Goal: Task Accomplishment & Management: Manage account settings

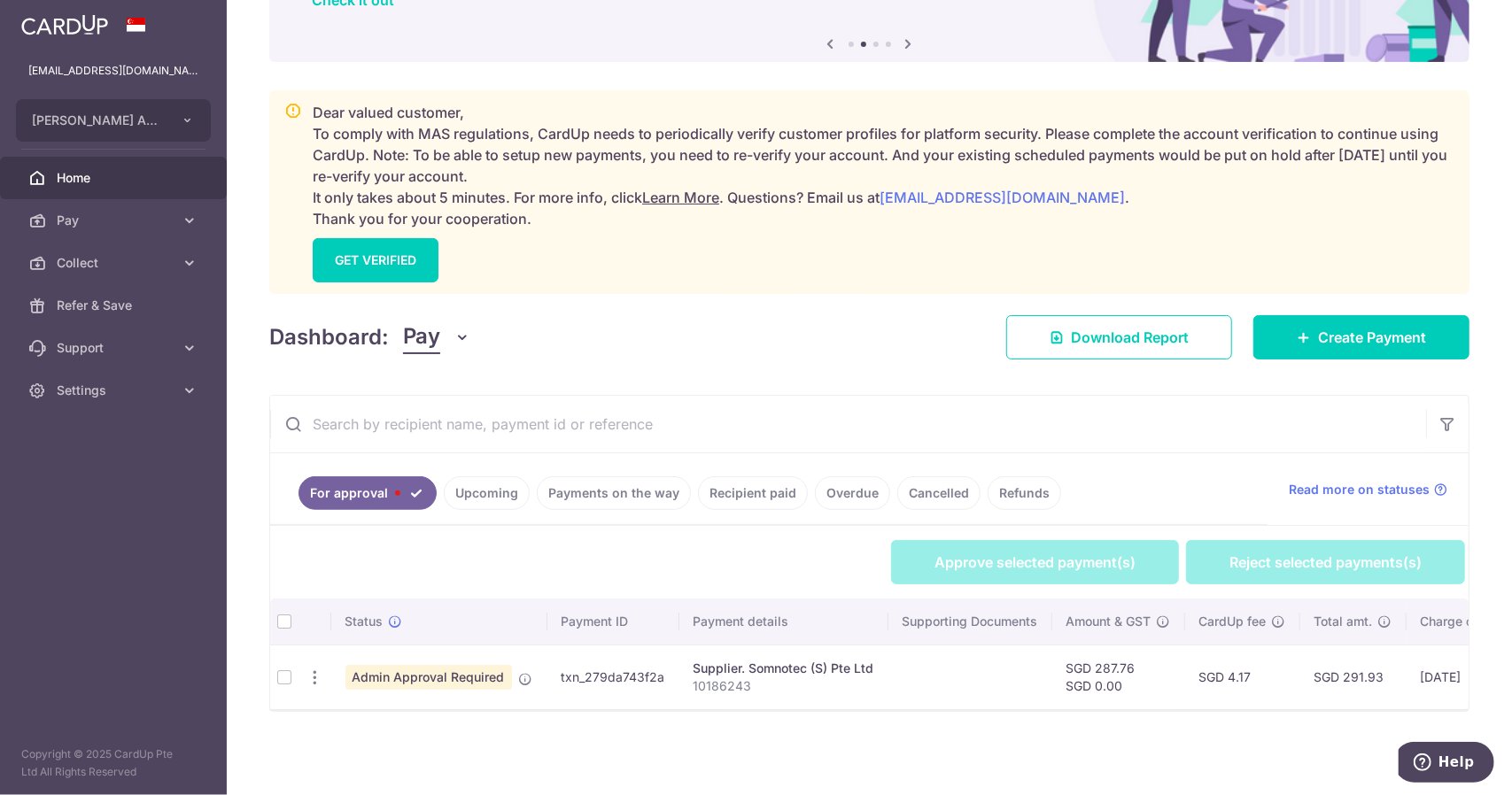
scroll to position [168, 0]
click at [289, 616] on th at bounding box center [284, 622] width 29 height 46
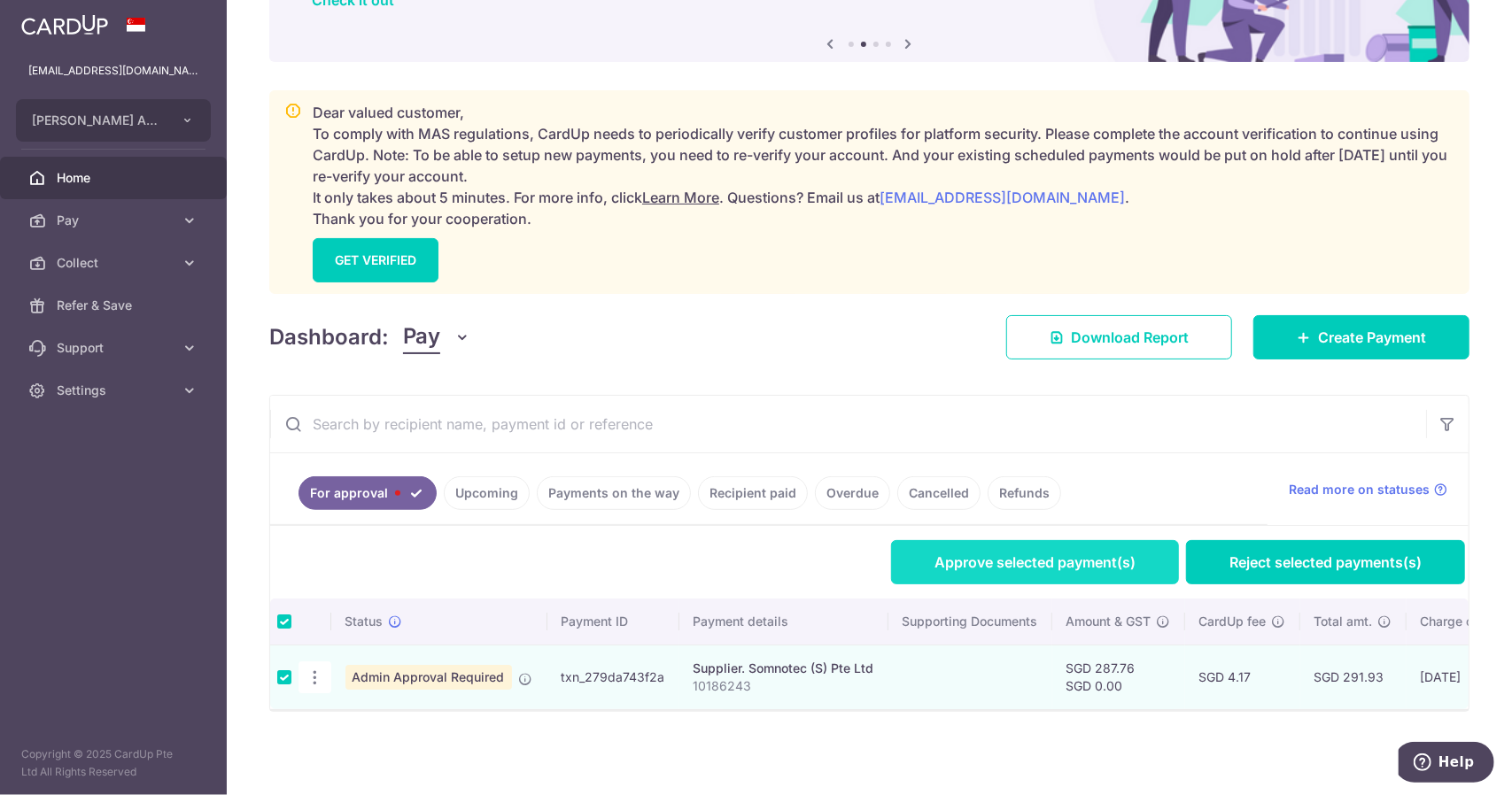
click at [1098, 557] on link "Approve selected payment(s)" at bounding box center [1034, 562] width 288 height 45
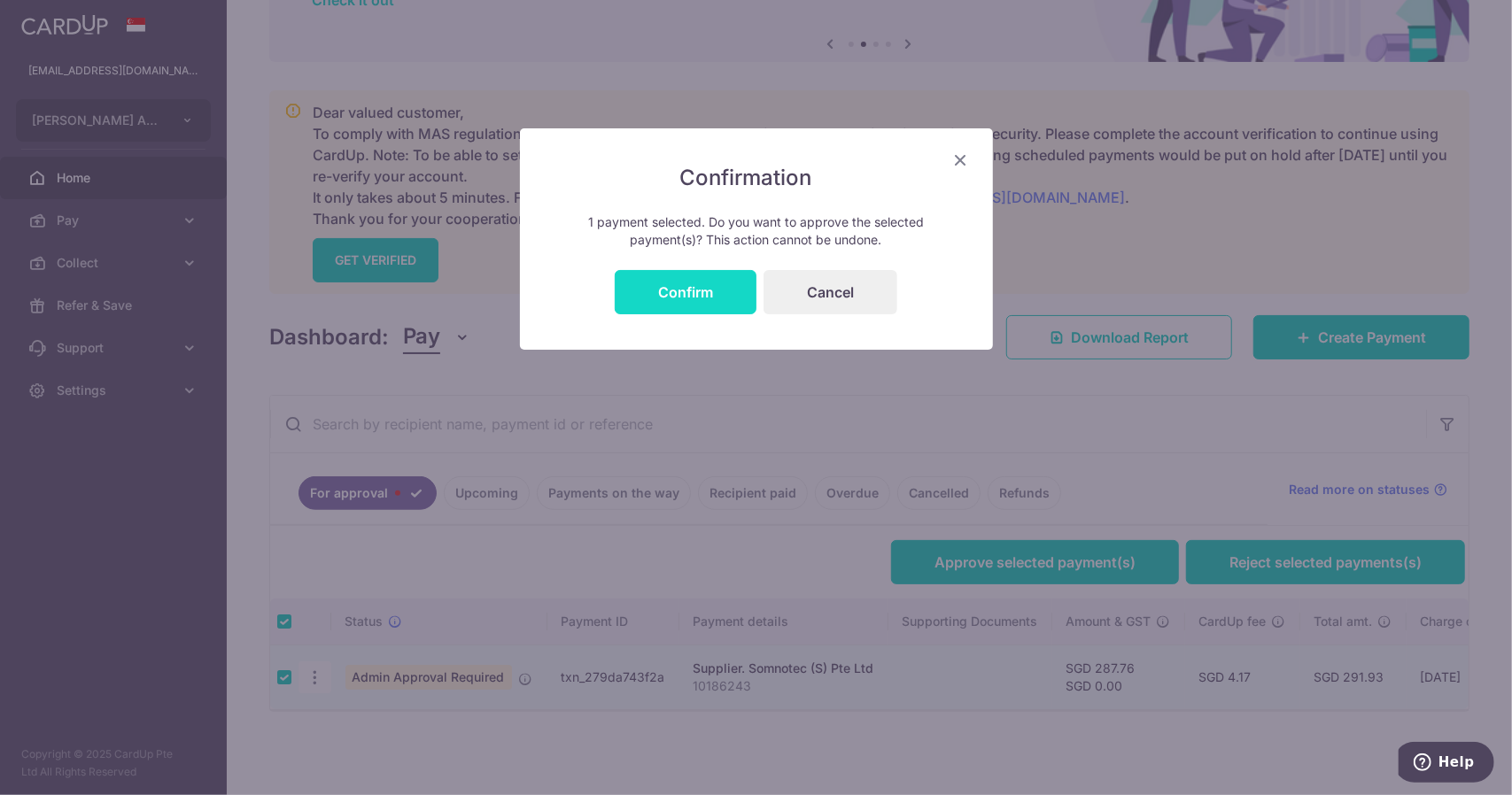
click at [680, 295] on button "Confirm" at bounding box center [686, 292] width 142 height 45
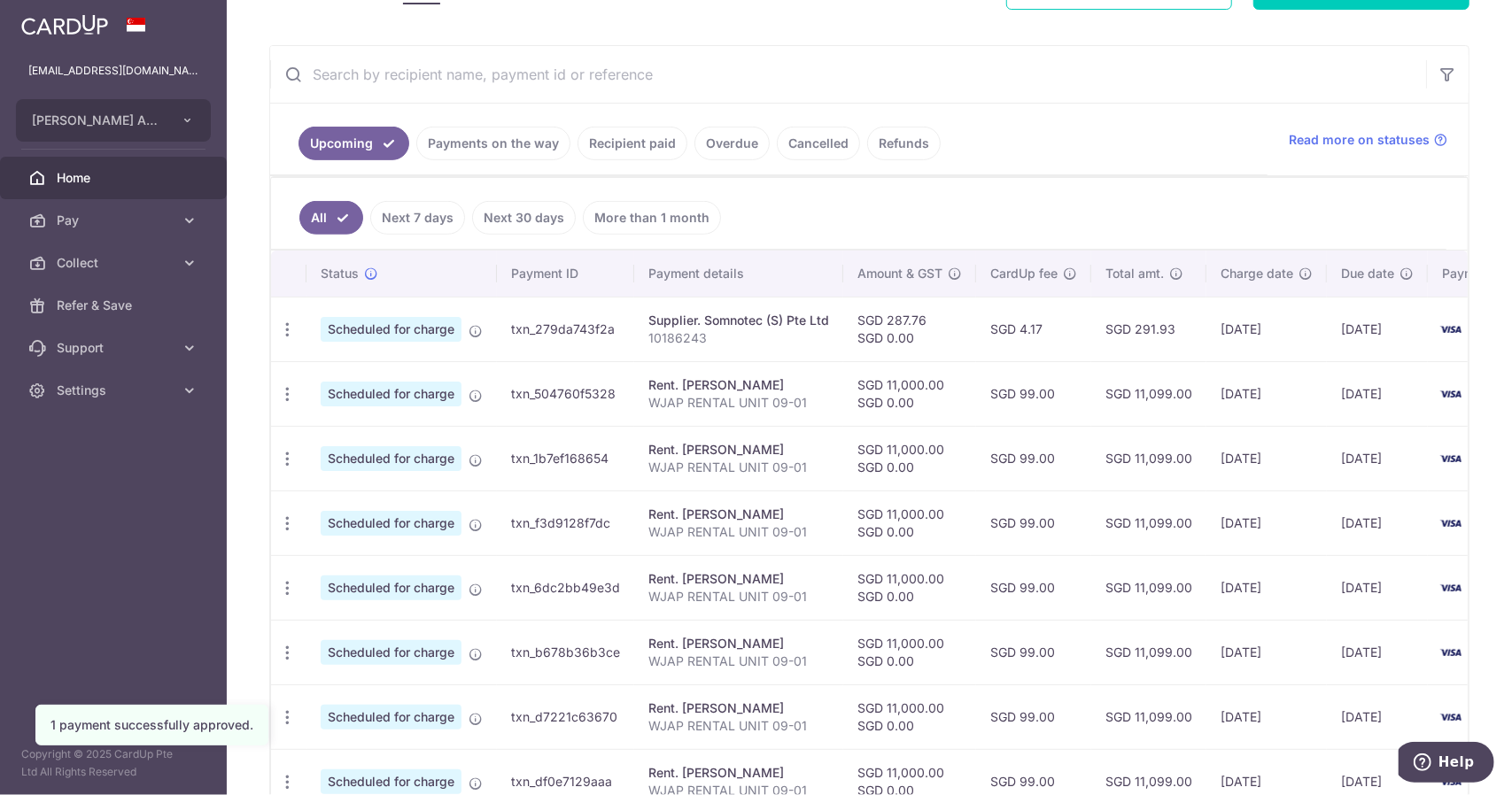
scroll to position [709, 0]
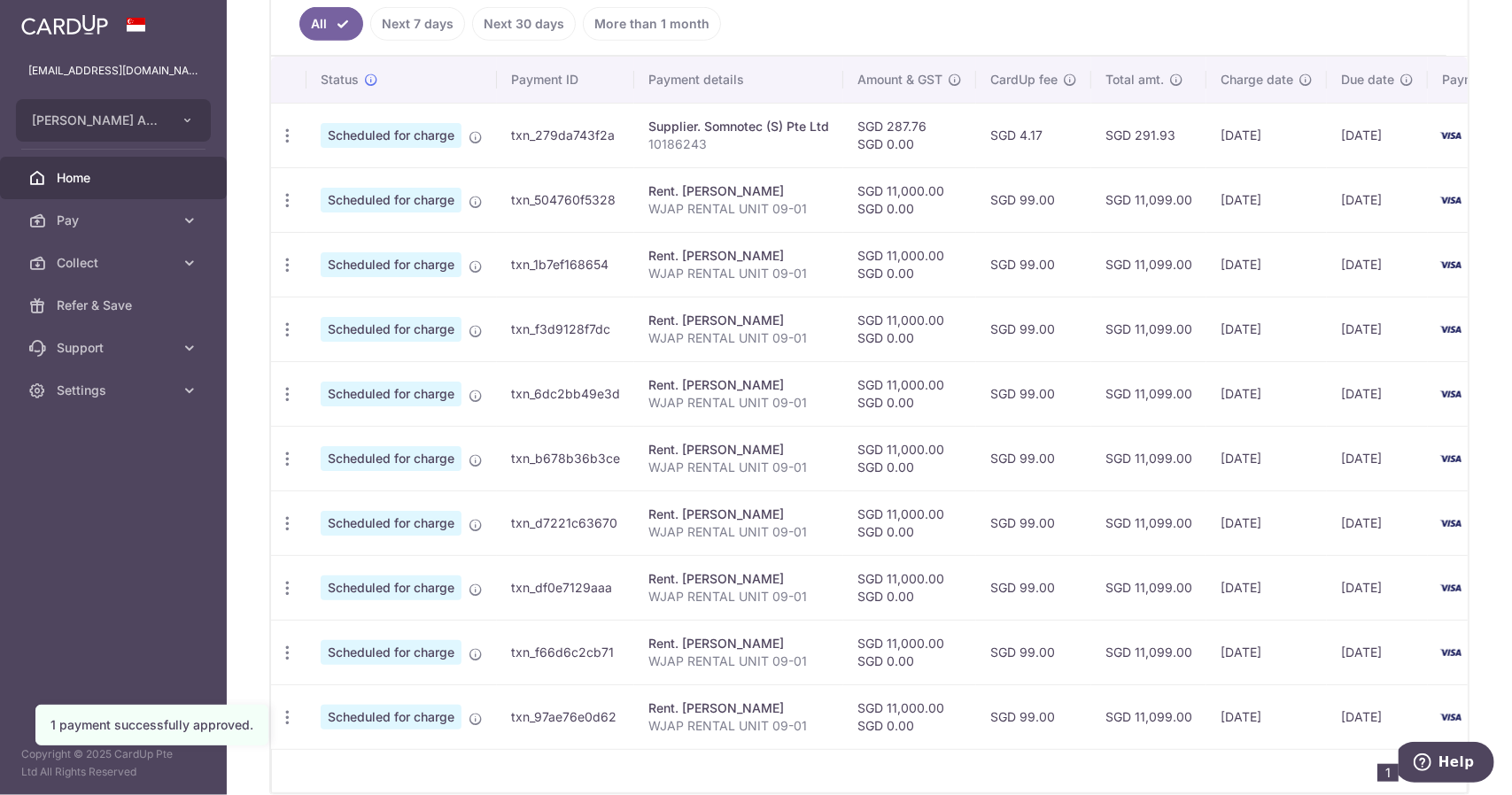
click at [160, 693] on aside "drsjong@yahoo.com.sg Winston Jong Anaesthetic Practice Add new company Winston …" at bounding box center [113, 397] width 226 height 795
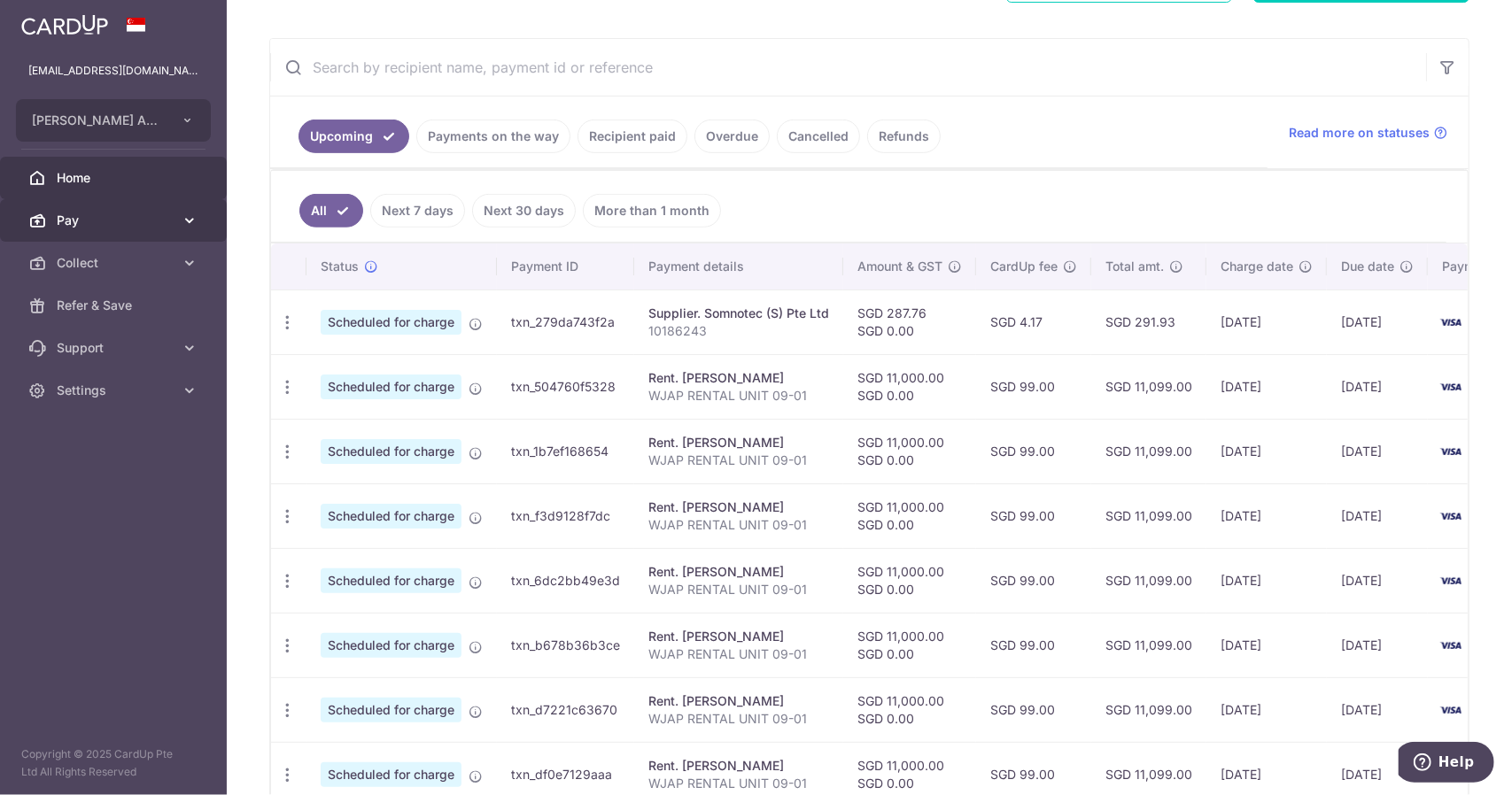
scroll to position [442, 0]
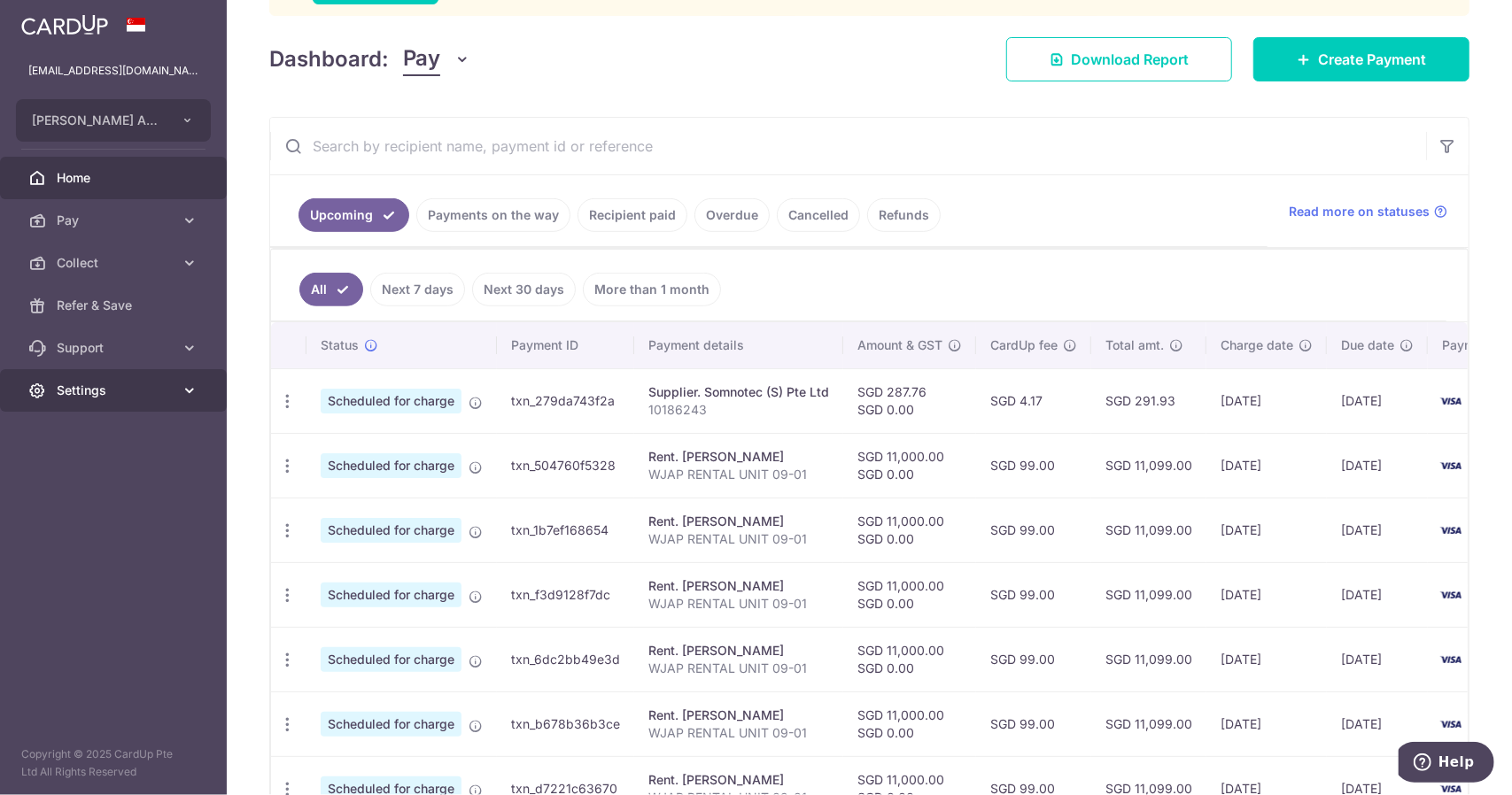
click at [168, 395] on span "Settings" at bounding box center [115, 390] width 117 height 18
click at [115, 471] on span "Logout" at bounding box center [115, 475] width 117 height 18
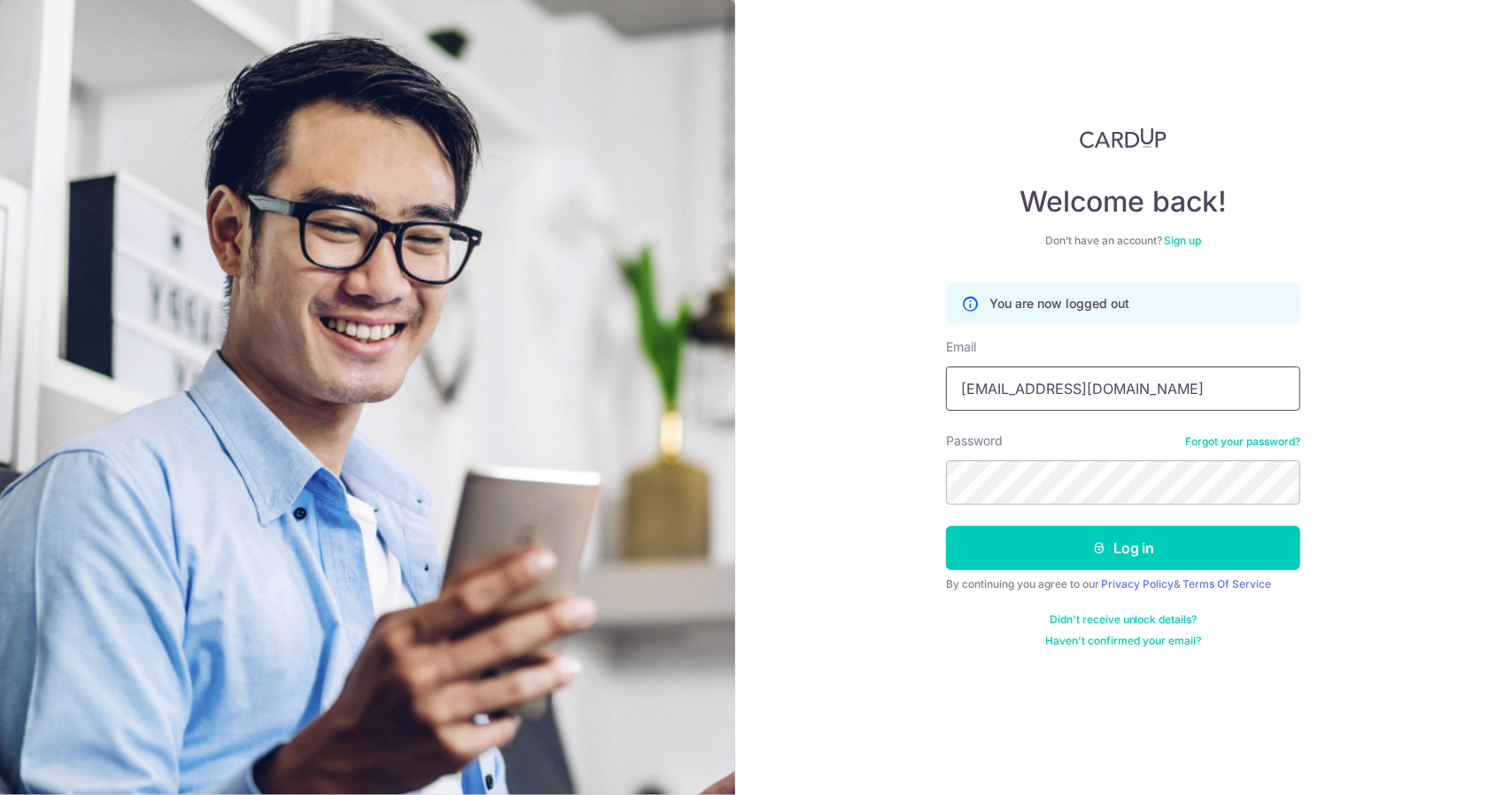
drag, startPoint x: 1172, startPoint y: 380, endPoint x: 1172, endPoint y: 395, distance: 15.0
click at [1172, 380] on input "[EMAIL_ADDRESS][DOMAIN_NAME]" at bounding box center [1123, 389] width 354 height 45
type input "[EMAIL_ADDRESS][DOMAIN_NAME]"
click at [1122, 564] on button "Log in" at bounding box center [1123, 548] width 354 height 45
